Goal: Communication & Community: Connect with others

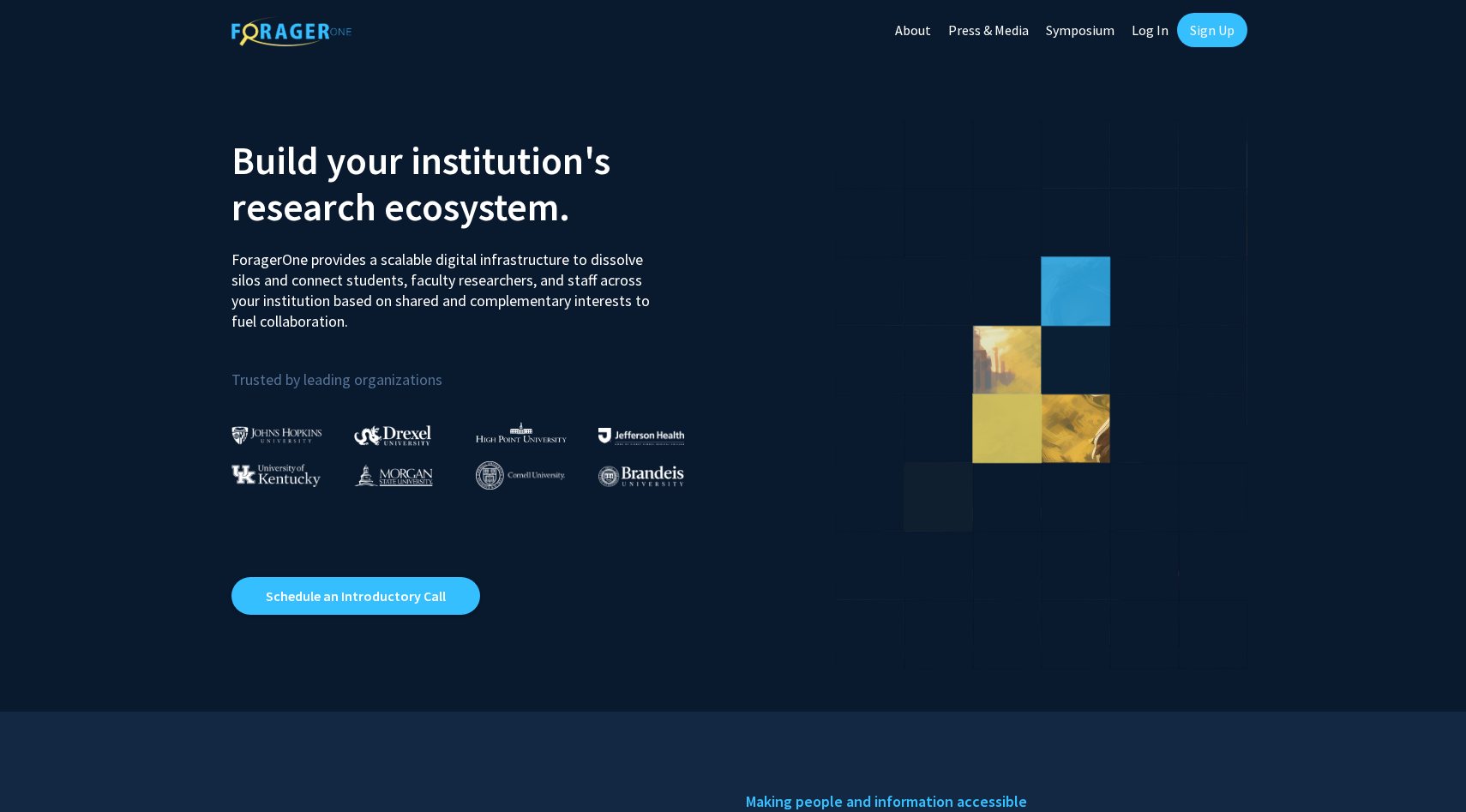
click at [1144, 29] on link "Log In" at bounding box center [1149, 30] width 54 height 60
select select
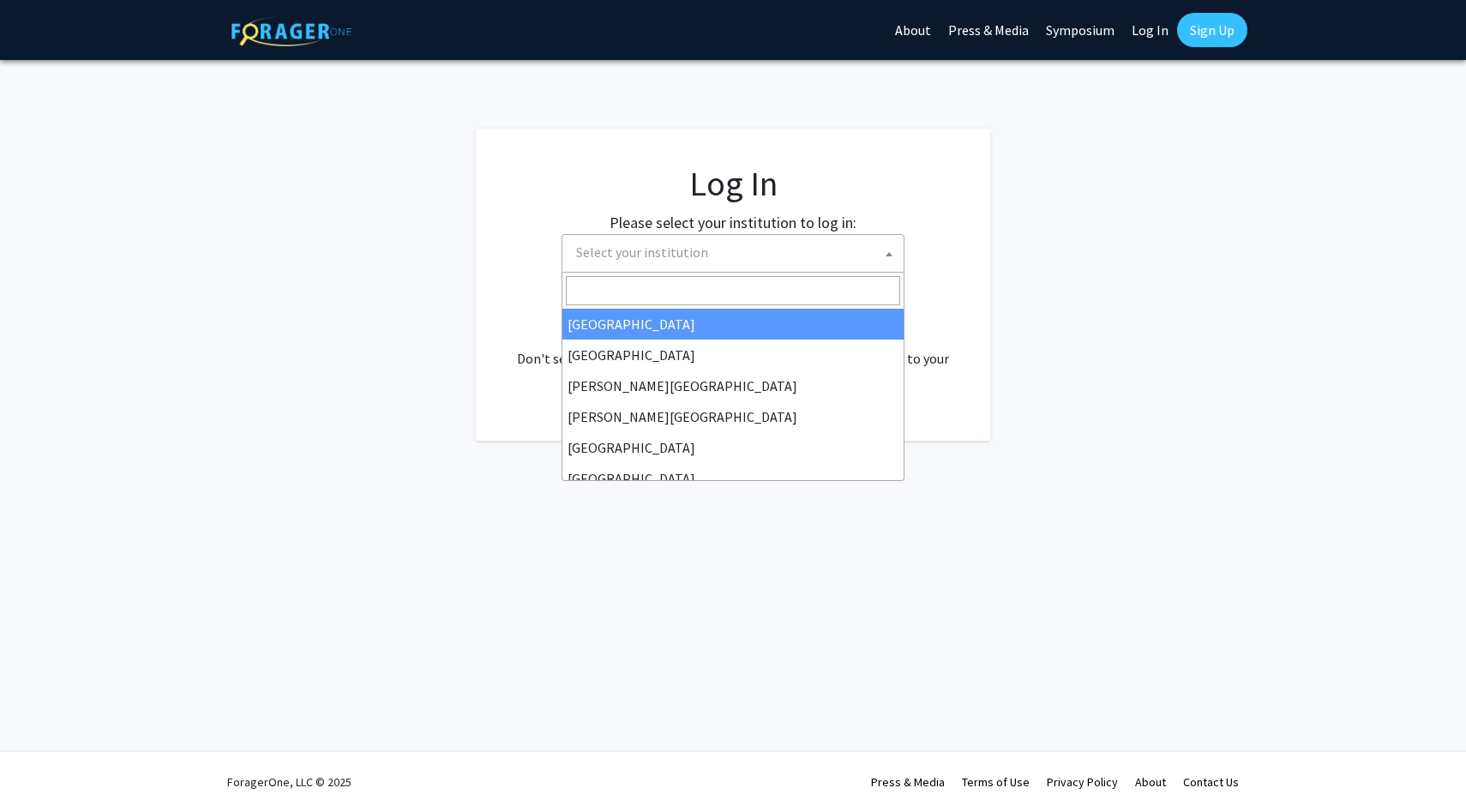
click at [692, 260] on span "Select your institution" at bounding box center [643, 252] width 132 height 18
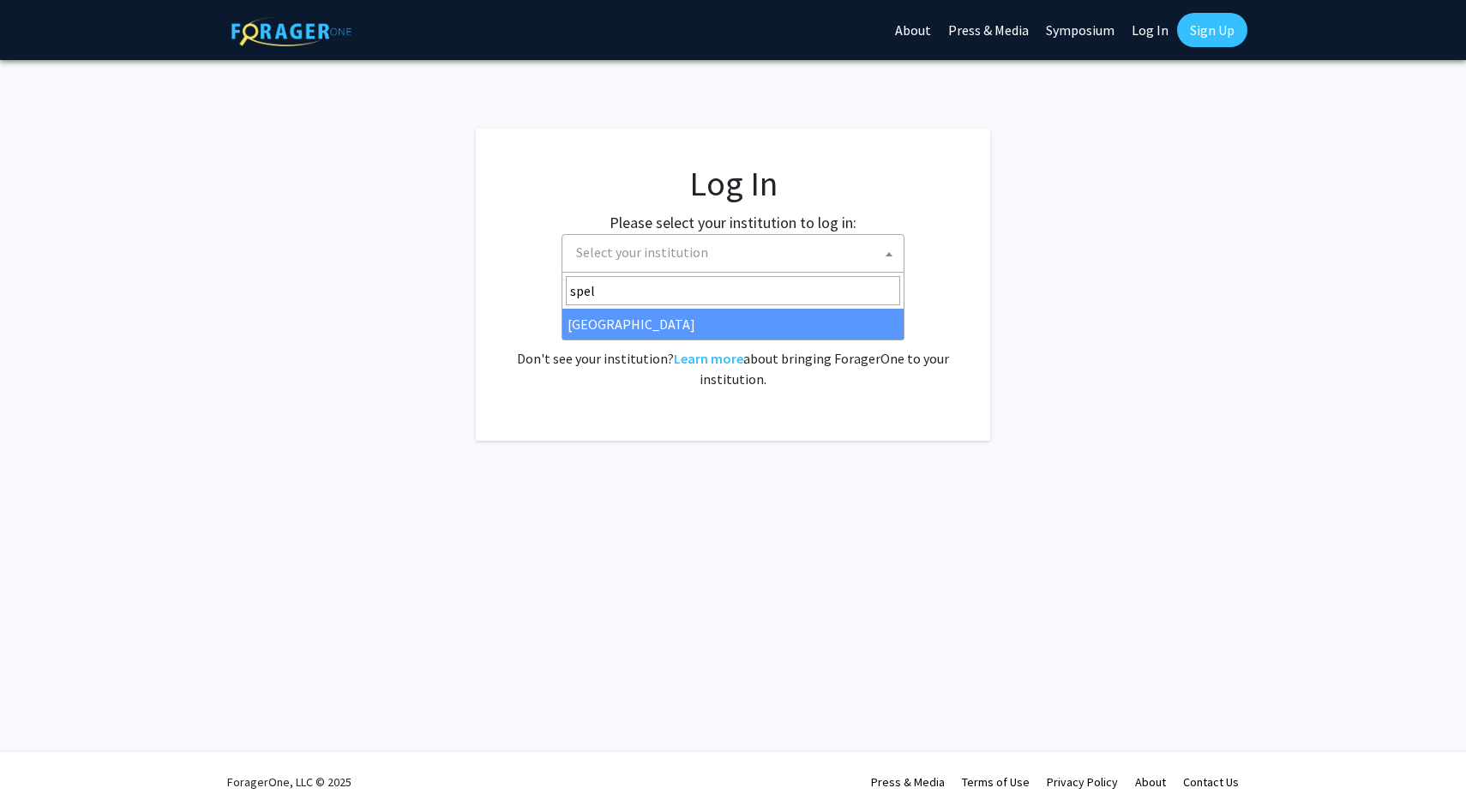
type input "spel"
select select "4"
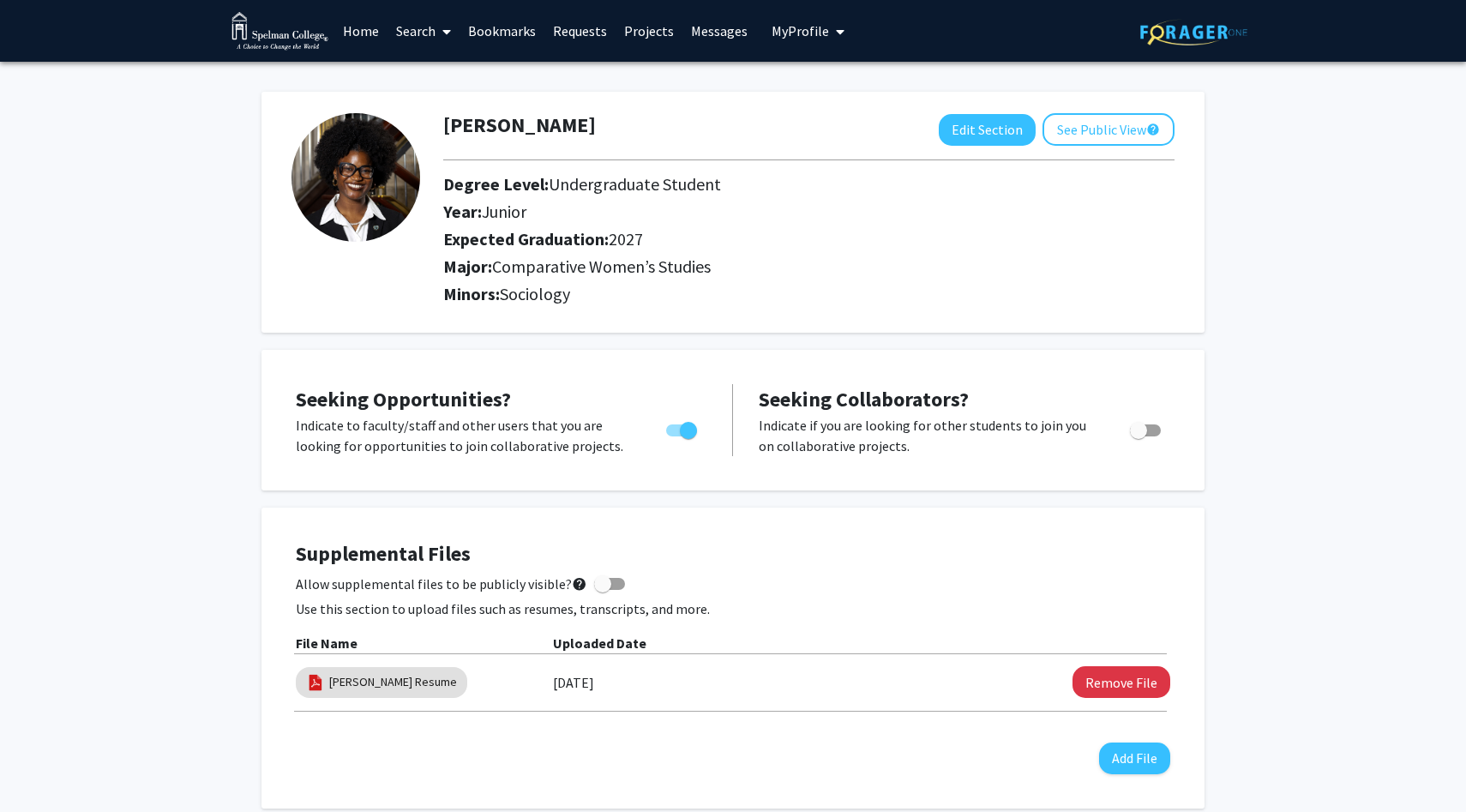
click at [582, 25] on link "Requests" at bounding box center [580, 31] width 71 height 60
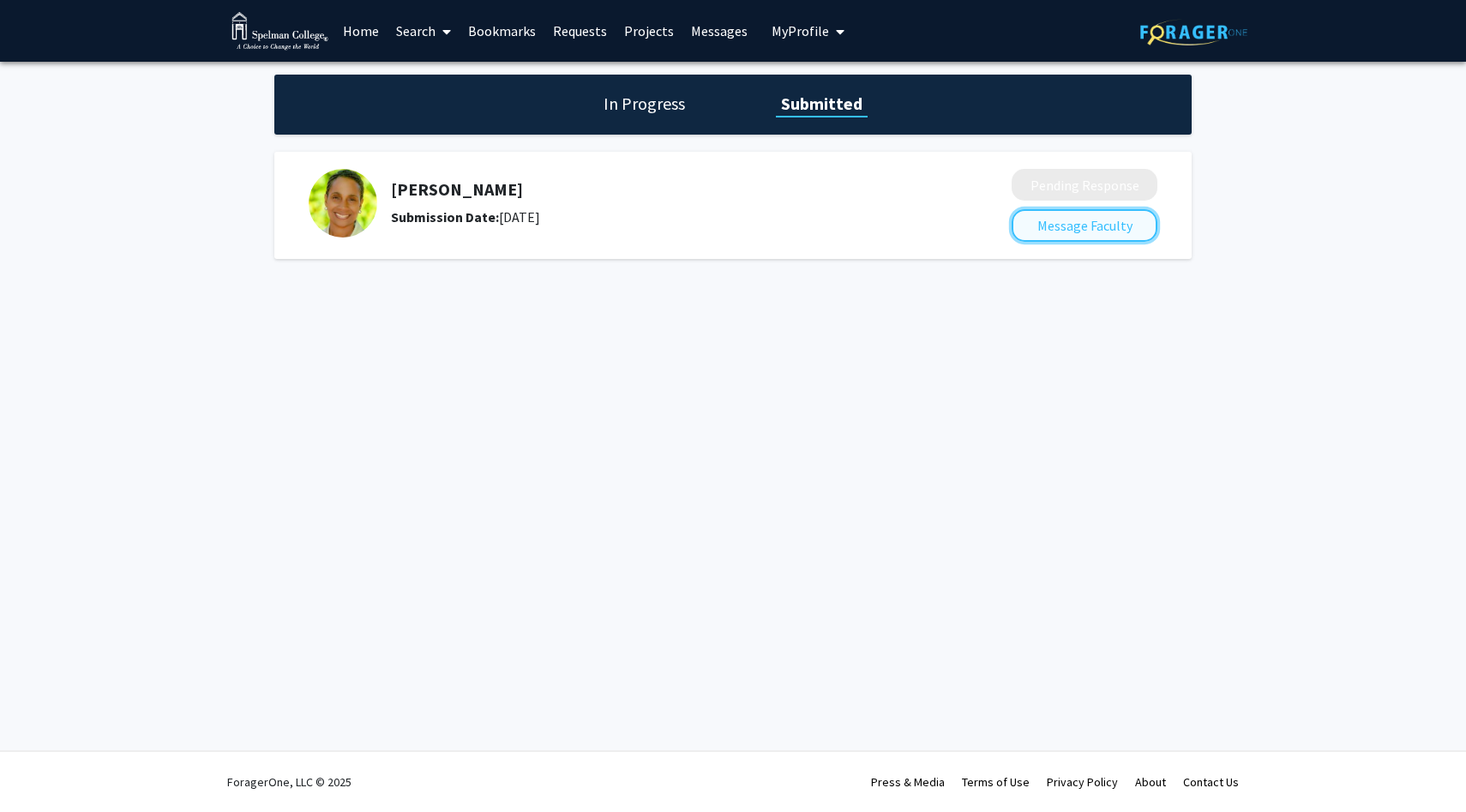
click at [1105, 219] on button "Message Faculty" at bounding box center [1085, 225] width 146 height 32
